Goal: Information Seeking & Learning: Learn about a topic

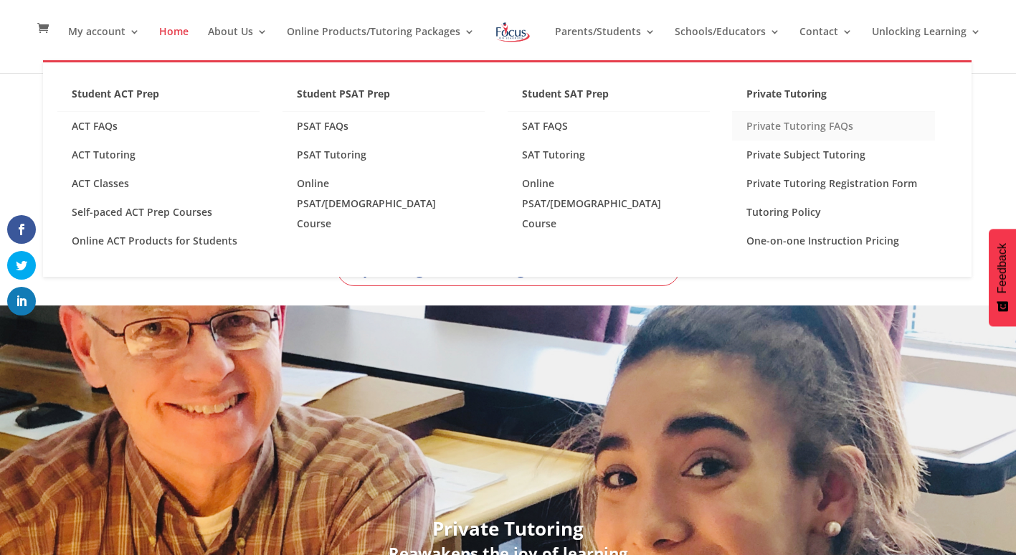
click at [786, 123] on link "Private Tutoring FAQs" at bounding box center [833, 126] width 202 height 29
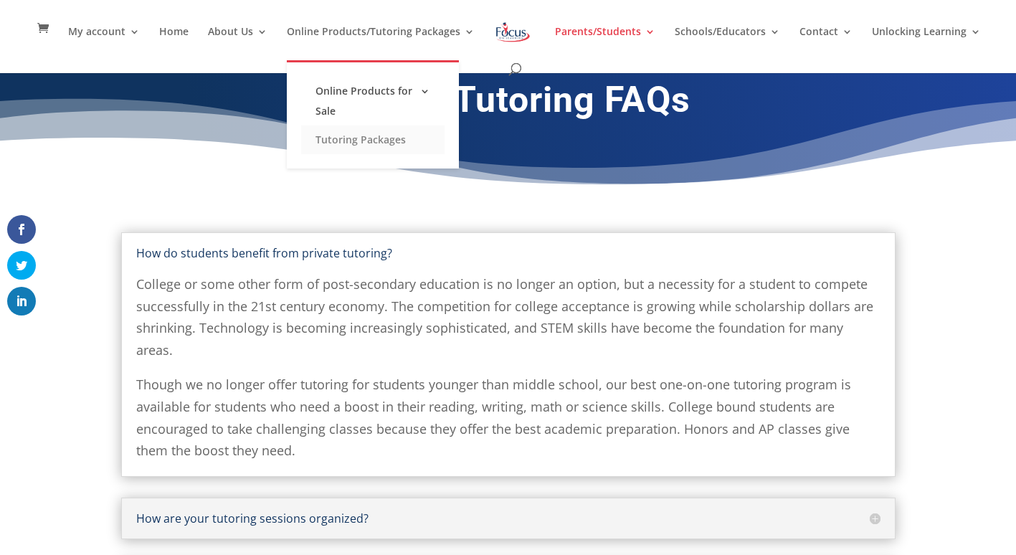
click at [381, 141] on link "Tutoring Packages" at bounding box center [372, 139] width 143 height 29
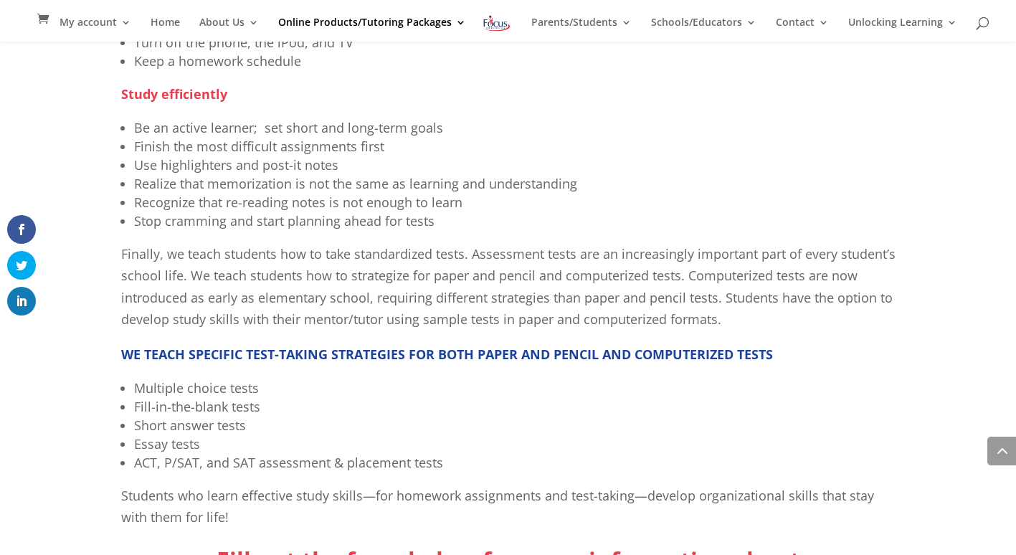
scroll to position [1377, 0]
